Goal: Task Accomplishment & Management: Complete application form

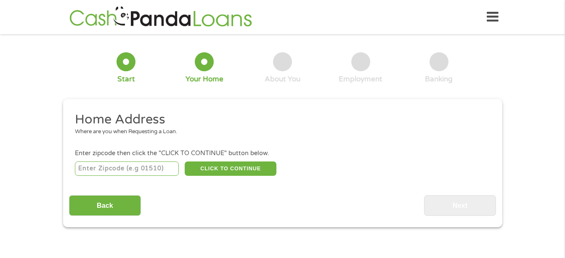
click at [93, 164] on input "number" at bounding box center [127, 168] width 104 height 14
type input "89183"
click at [220, 165] on button "CLICK TO CONTINUE" at bounding box center [231, 168] width 92 height 14
type input "89183"
type input "[GEOGRAPHIC_DATA]"
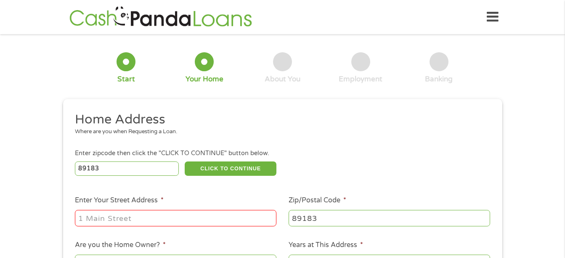
click at [98, 216] on input "Enter Your Street Address *" at bounding box center [176, 218] width 202 height 16
type input "[STREET_ADDRESS]"
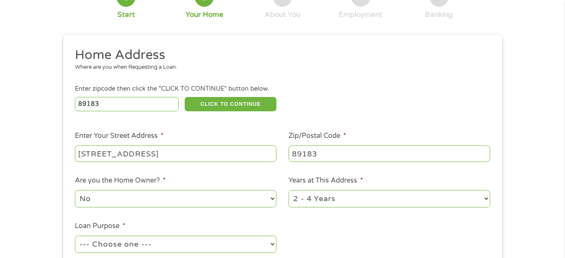
scroll to position [84, 0]
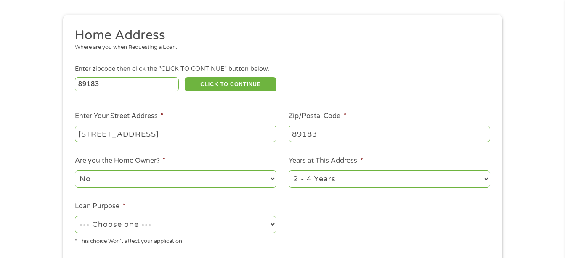
click at [274, 173] on select "No Yes" at bounding box center [176, 178] width 202 height 17
click at [75, 170] on select "No Yes" at bounding box center [176, 178] width 202 height 17
drag, startPoint x: 484, startPoint y: 176, endPoint x: 475, endPoint y: 182, distance: 10.4
click at [484, 176] on select "1 Year or less 1 - 2 Years 2 - 4 Years Over 4 Years" at bounding box center [390, 178] width 202 height 17
select select "24months"
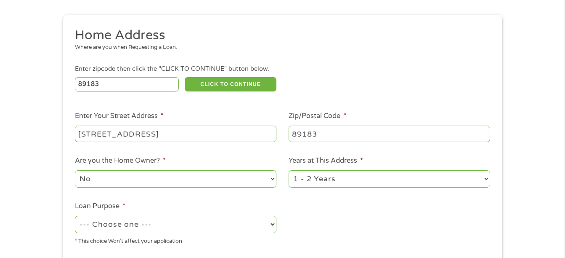
click at [289, 170] on select "1 Year or less 1 - 2 Years 2 - 4 Years Over 4 Years" at bounding box center [390, 178] width 202 height 17
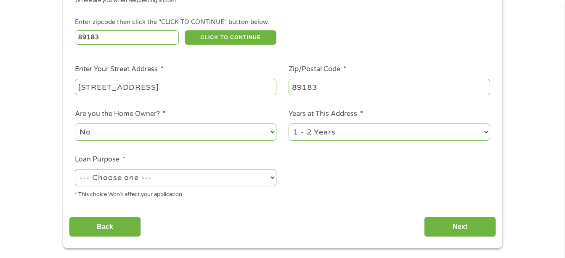
scroll to position [168, 0]
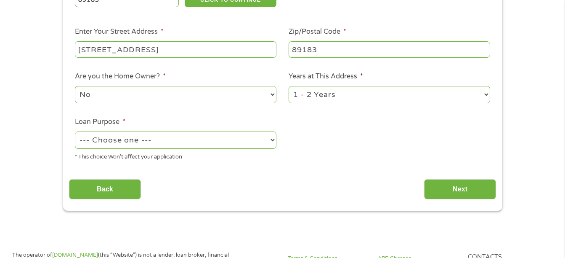
click at [273, 139] on select "--- Choose one --- Pay Bills Debt Consolidation Home Improvement Major Purchase…" at bounding box center [176, 139] width 202 height 17
select select "paybills"
click at [75, 131] on select "--- Choose one --- Pay Bills Debt Consolidation Home Improvement Major Purchase…" at bounding box center [176, 139] width 202 height 17
click at [462, 186] on input "Next" at bounding box center [460, 189] width 72 height 21
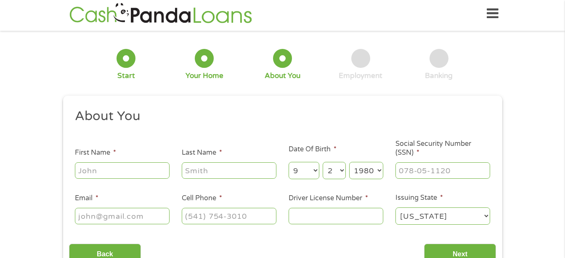
scroll to position [0, 0]
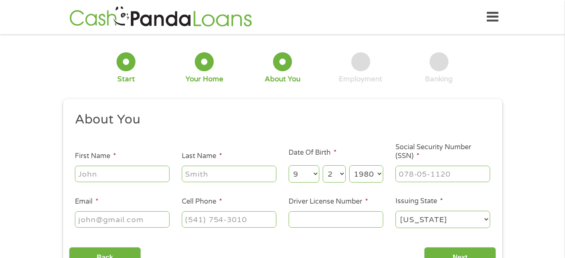
click at [91, 163] on li "First Name *" at bounding box center [122, 167] width 107 height 32
click at [97, 173] on input "First Name *" at bounding box center [122, 173] width 95 height 16
type input "[PERSON_NAME]"
select select "29"
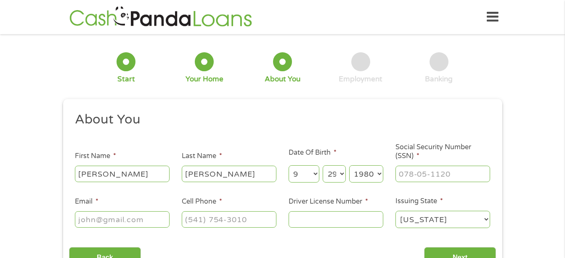
select select "1969"
type input "[EMAIL_ADDRESS][DOMAIN_NAME]"
type input "(180) 533-1664"
click at [405, 170] on input "___-__-____" at bounding box center [443, 173] width 95 height 16
type input "563-75-6524"
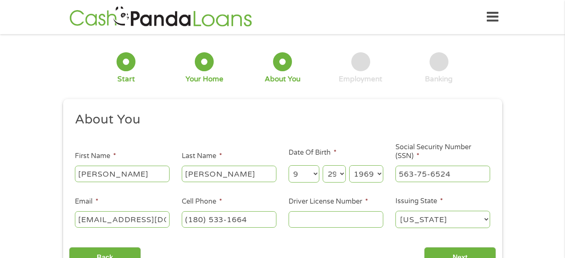
click at [318, 220] on input "Driver License Number *" at bounding box center [336, 219] width 95 height 16
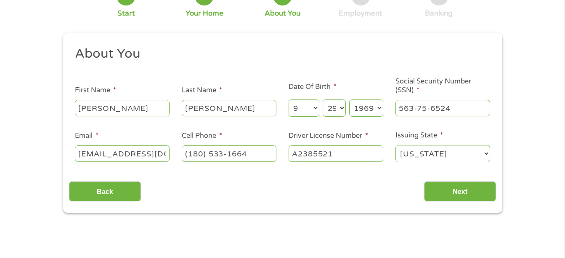
scroll to position [126, 0]
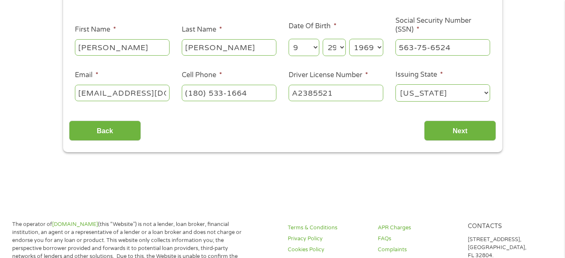
type input "A2385521"
click at [482, 93] on select "[US_STATE] [US_STATE] [US_STATE] [US_STATE] [US_STATE] [US_STATE] [US_STATE] [U…" at bounding box center [443, 92] width 95 height 17
select select "[US_STATE]"
click at [396, 84] on select "[US_STATE] [US_STATE] [US_STATE] [US_STATE] [US_STATE] [US_STATE] [US_STATE] [U…" at bounding box center [443, 92] width 95 height 17
click at [469, 131] on input "Next" at bounding box center [460, 130] width 72 height 21
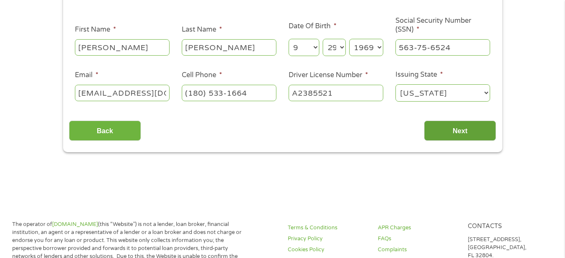
click at [455, 130] on input "Next" at bounding box center [460, 130] width 72 height 21
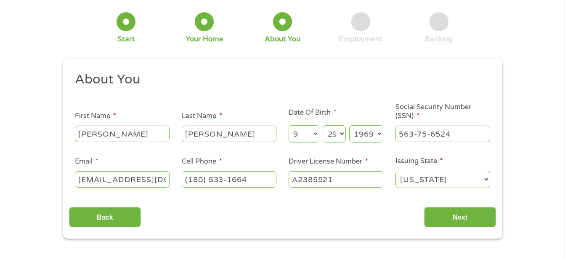
scroll to position [42, 0]
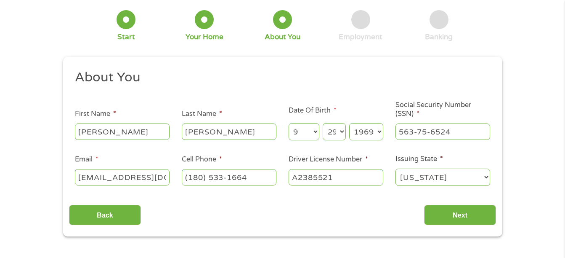
drag, startPoint x: 83, startPoint y: 131, endPoint x: 95, endPoint y: 131, distance: 11.8
click at [83, 131] on input "[PERSON_NAME]" at bounding box center [122, 131] width 95 height 16
type input "[PERSON_NAME]"
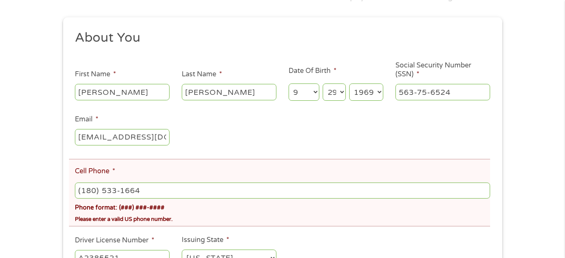
scroll to position [168, 0]
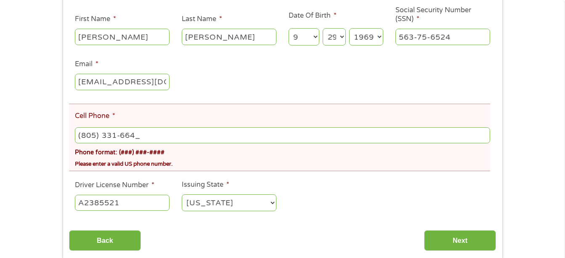
type input "[PHONE_NUMBER]"
click at [465, 240] on input "Next" at bounding box center [460, 240] width 72 height 21
click at [143, 132] on input "[PHONE_NUMBER]" at bounding box center [282, 135] width 415 height 16
click at [452, 239] on input "Next" at bounding box center [460, 240] width 72 height 21
click at [450, 239] on input "Next" at bounding box center [460, 240] width 72 height 21
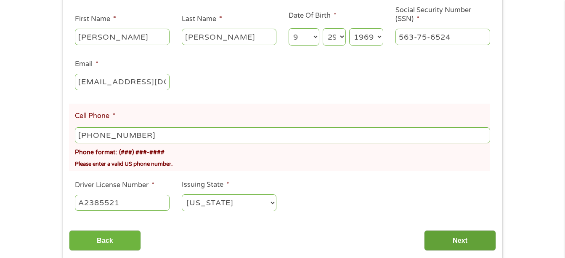
click at [450, 239] on input "Next" at bounding box center [460, 240] width 72 height 21
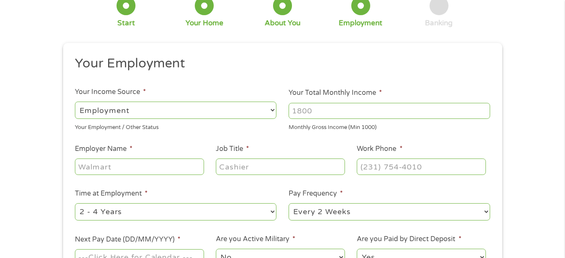
scroll to position [0, 0]
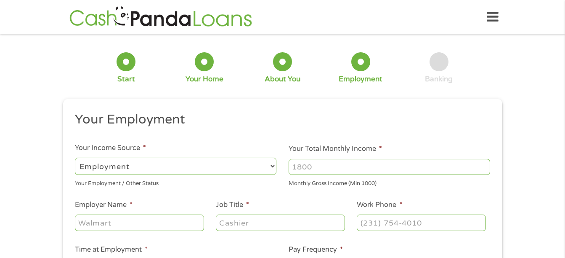
click at [294, 168] on input "Your Total Monthly Income *" at bounding box center [390, 167] width 202 height 16
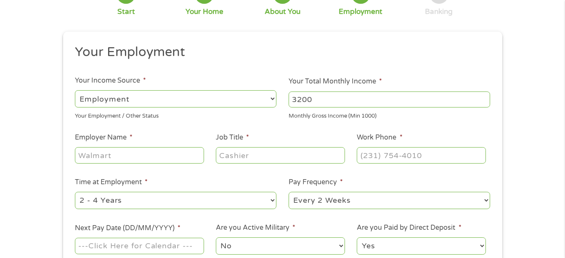
scroll to position [84, 0]
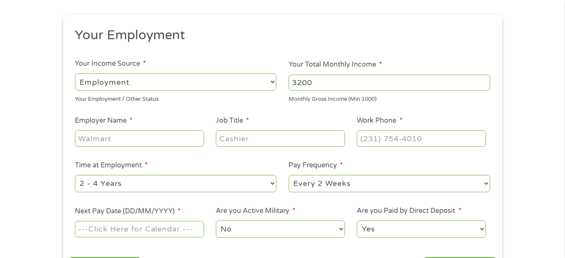
type input "3200"
click at [83, 138] on input "Employer Name *" at bounding box center [139, 138] width 129 height 16
type input "Tort Intake Professionals"
click at [232, 139] on input "Job Title *" at bounding box center [280, 138] width 129 height 16
type input "Receptionist"
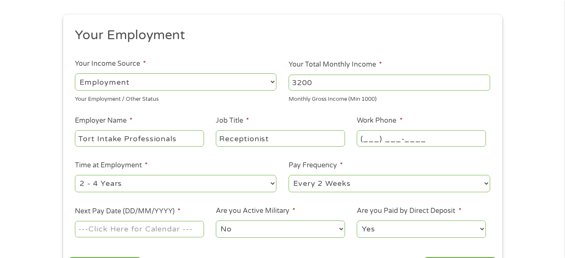
drag, startPoint x: 367, startPoint y: 138, endPoint x: 371, endPoint y: 140, distance: 4.7
click at [367, 138] on input "(___) ___-____" at bounding box center [421, 138] width 129 height 16
type input "[PHONE_NUMBER]"
click at [272, 183] on select "--- Choose one --- 1 Year or less 1 - 2 Years 2 - 4 Years Over 4 Years" at bounding box center [176, 183] width 202 height 17
select select "12months"
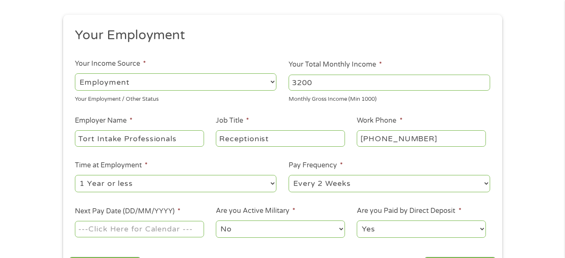
click at [75, 175] on select "--- Choose one --- 1 Year or less 1 - 2 Years 2 - 4 Years Over 4 Years" at bounding box center [176, 183] width 202 height 17
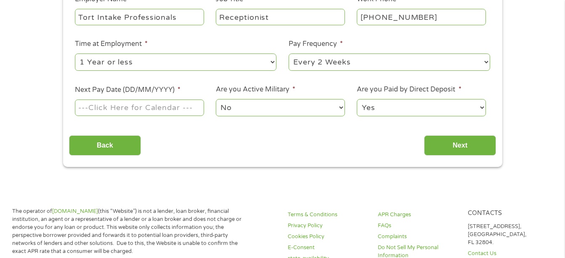
scroll to position [210, 0]
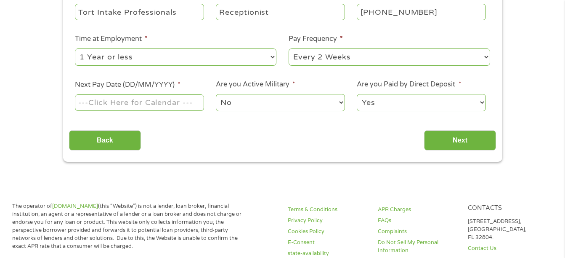
click at [114, 99] on input "Next Pay Date (DD/MM/YYYY) *" at bounding box center [139, 102] width 129 height 16
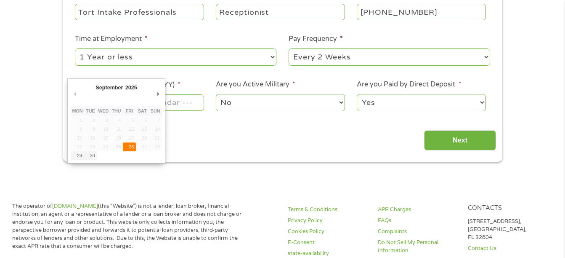
type input "[DATE]"
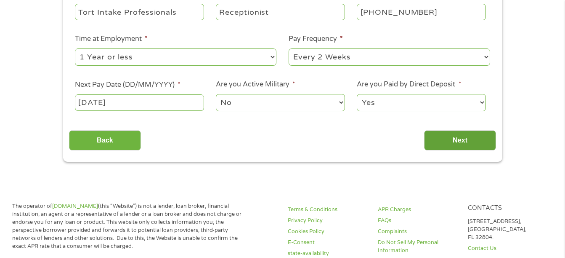
click at [449, 143] on input "Next" at bounding box center [460, 140] width 72 height 21
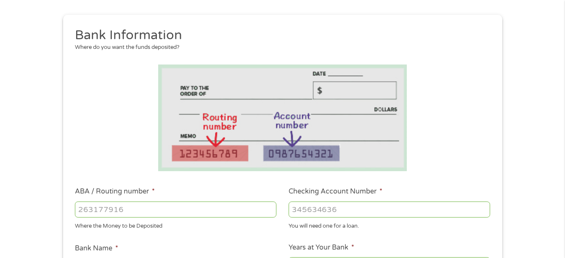
scroll to position [126, 0]
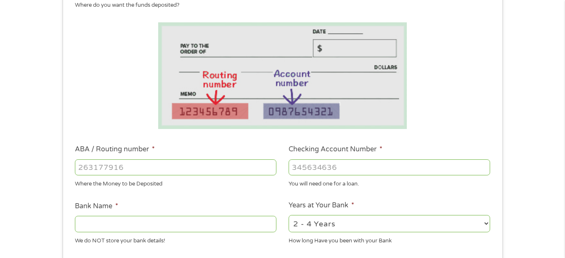
click at [77, 163] on input "ABA / Routing number *" at bounding box center [176, 167] width 202 height 16
drag, startPoint x: 80, startPoint y: 164, endPoint x: 88, endPoint y: 152, distance: 14.5
click at [80, 164] on input "ABA / Routing number *" at bounding box center [176, 167] width 202 height 16
type input "031101334"
type input "SoFi Bank, National Association"
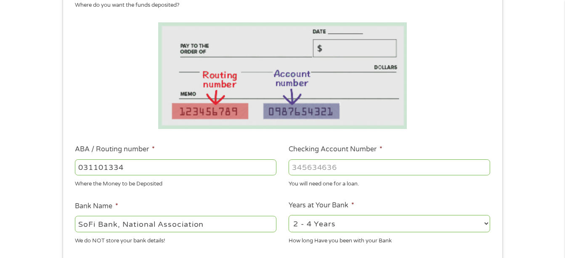
type input "031101334"
drag, startPoint x: 301, startPoint y: 163, endPoint x: 295, endPoint y: 175, distance: 12.8
click at [300, 164] on input "Checking Account Number *" at bounding box center [390, 167] width 202 height 16
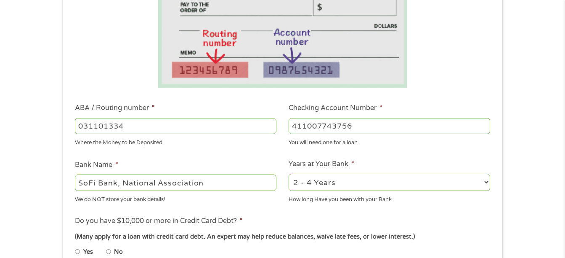
scroll to position [168, 0]
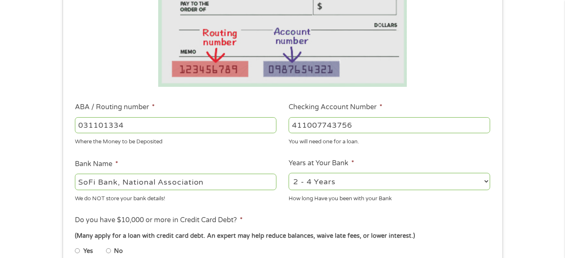
type input "411007743756"
drag, startPoint x: 482, startPoint y: 178, endPoint x: 478, endPoint y: 180, distance: 4.5
click at [482, 178] on select "2 - 4 Years 6 - 12 Months 1 - 2 Years Over 4 Years" at bounding box center [390, 181] width 202 height 17
click at [289, 173] on select "2 - 4 Years 6 - 12 Months 1 - 2 Years Over 4 Years" at bounding box center [390, 181] width 202 height 17
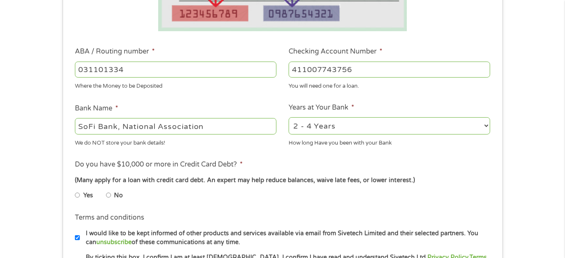
scroll to position [253, 0]
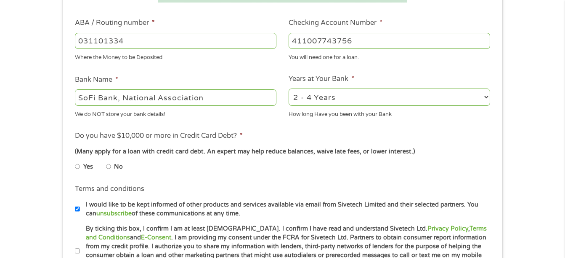
click at [110, 166] on input "No" at bounding box center [108, 166] width 5 height 13
radio input "true"
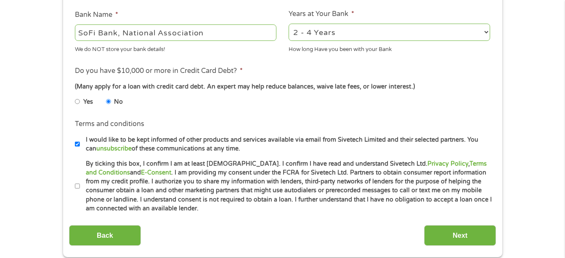
scroll to position [337, 0]
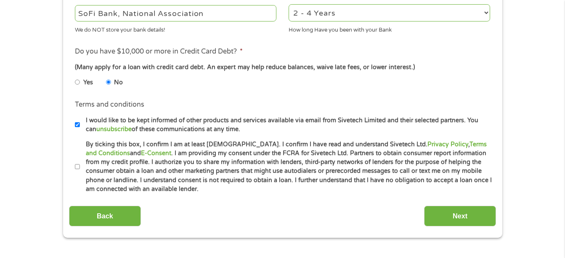
click at [79, 123] on input "I would like to be kept informed of other products and services available via e…" at bounding box center [77, 124] width 5 height 13
checkbox input "false"
drag, startPoint x: 76, startPoint y: 164, endPoint x: 100, endPoint y: 174, distance: 25.9
click at [77, 164] on input "By ticking this box, I confirm I am at least [DEMOGRAPHIC_DATA]. I confirm I ha…" at bounding box center [77, 166] width 5 height 13
checkbox input "true"
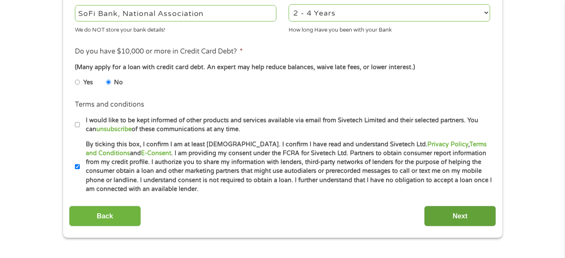
click at [458, 215] on input "Next" at bounding box center [460, 215] width 72 height 21
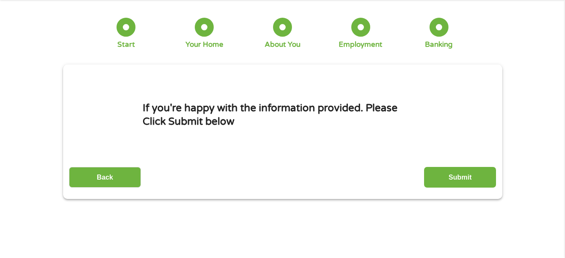
scroll to position [0, 0]
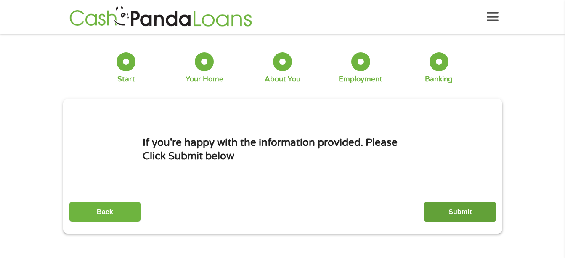
click at [453, 212] on input "Submit" at bounding box center [460, 211] width 72 height 21
